Goal: Find specific page/section: Find specific page/section

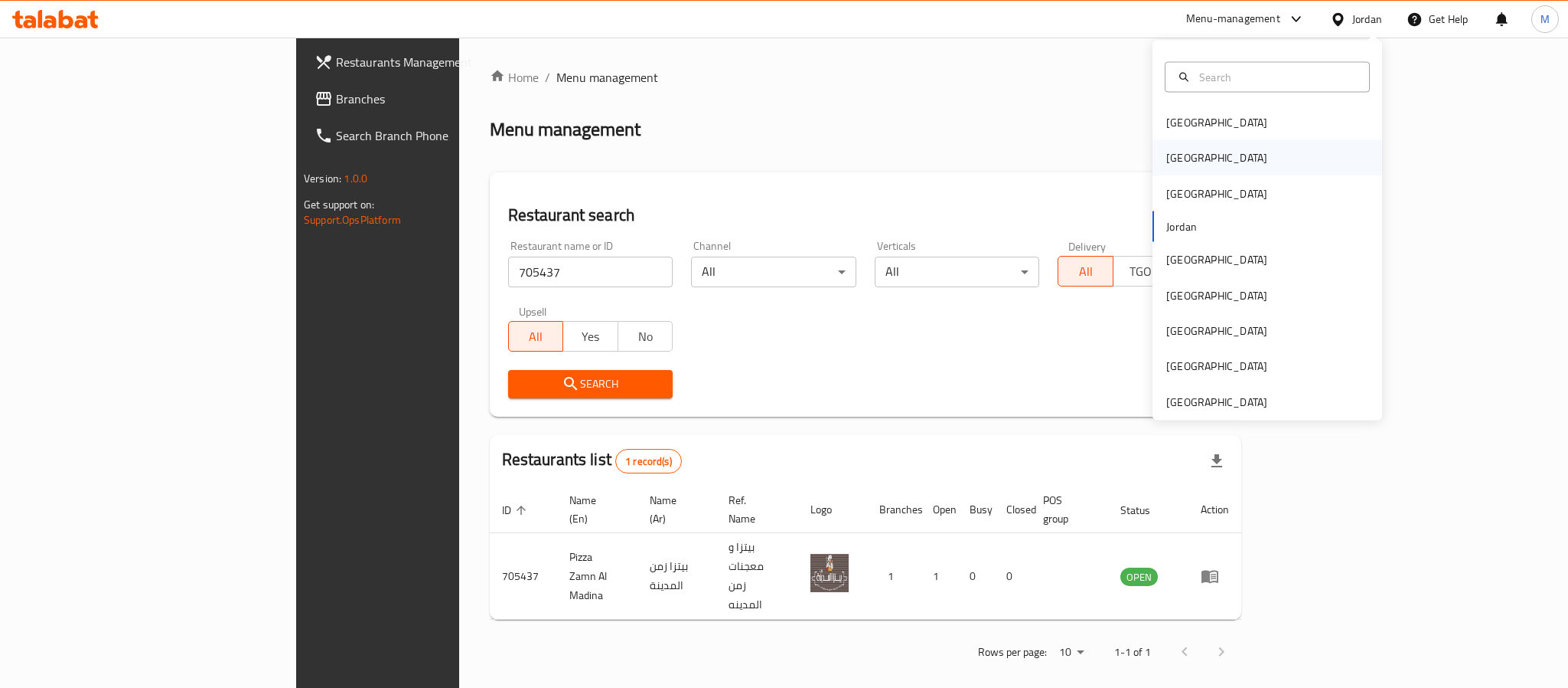
click at [1215, 156] on div "[GEOGRAPHIC_DATA]" at bounding box center [1267, 157] width 229 height 35
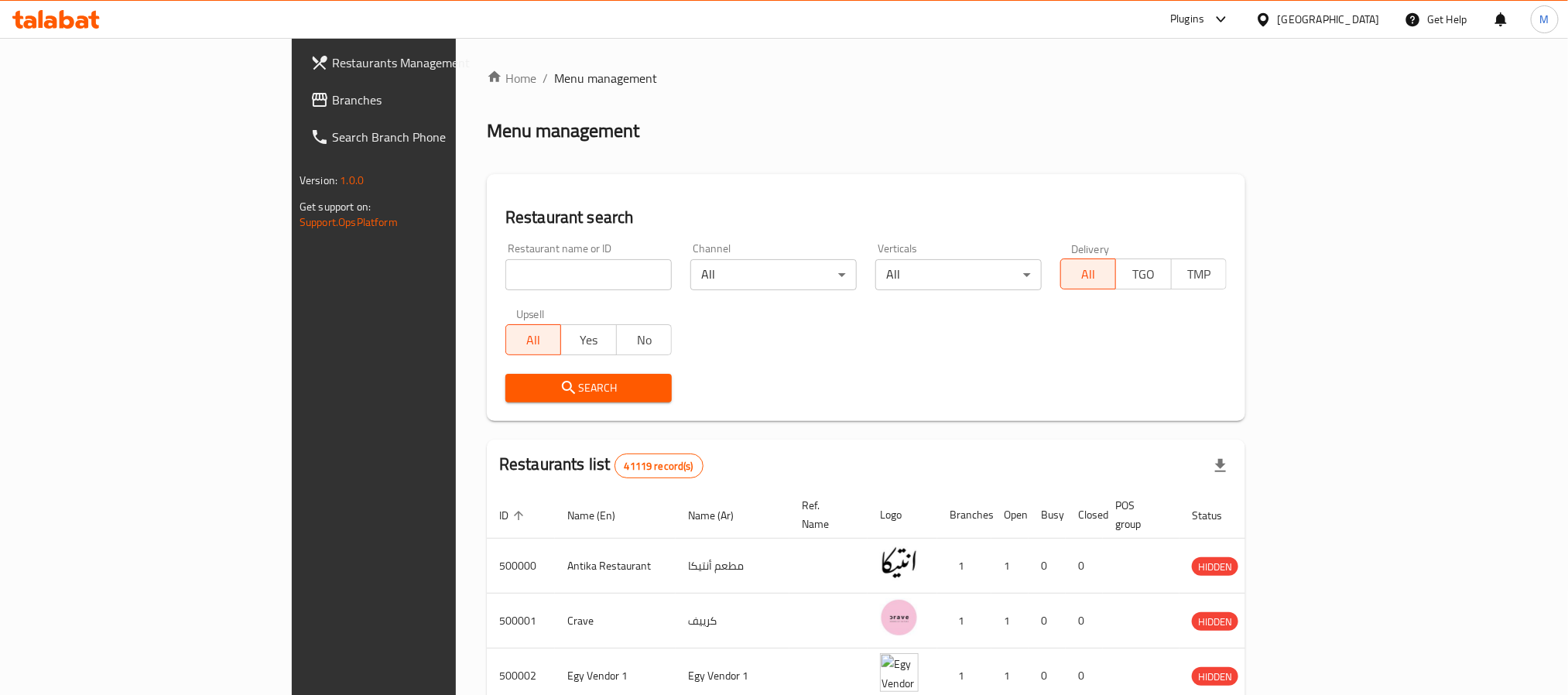
click at [505, 266] on input "search" at bounding box center [588, 275] width 166 height 31
paste input "648283"
type input "648283"
click button "Search" at bounding box center [588, 387] width 166 height 29
